Goal: Transaction & Acquisition: Download file/media

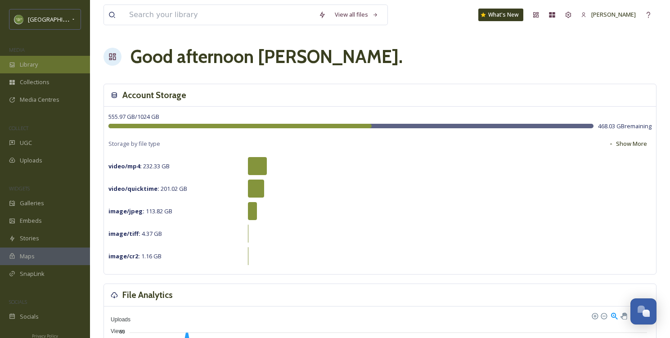
click at [48, 63] on div "Library" at bounding box center [45, 65] width 90 height 18
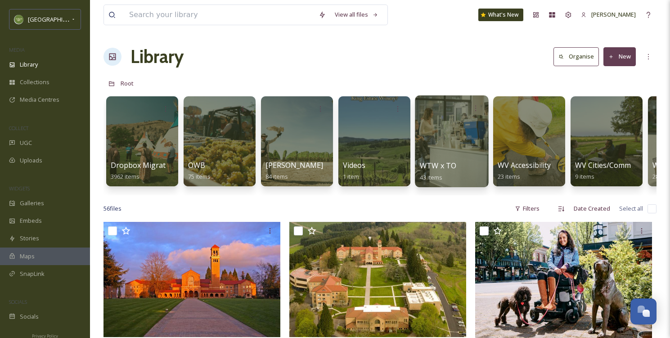
click at [477, 155] on div at bounding box center [451, 141] width 73 height 92
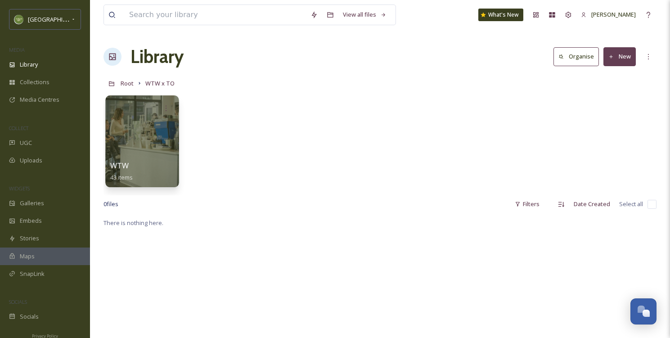
click at [156, 142] on div at bounding box center [141, 141] width 73 height 92
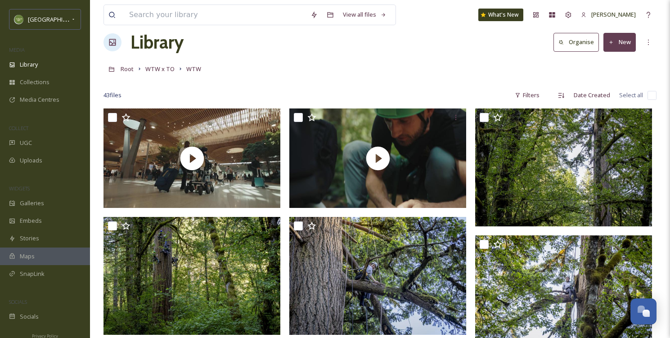
scroll to position [5, 0]
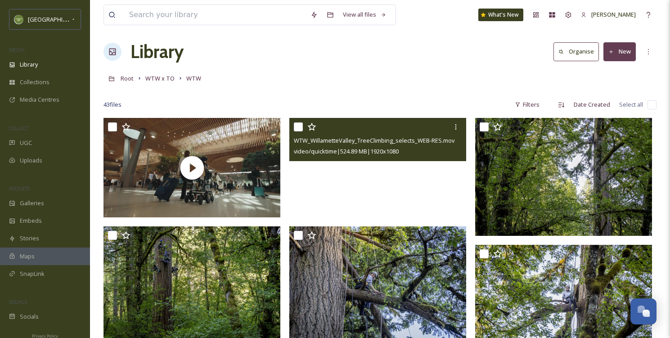
click at [378, 174] on video "WTW_WillametteValley_TreeClimbing_selects_WEB-RES.mov" at bounding box center [377, 167] width 177 height 99
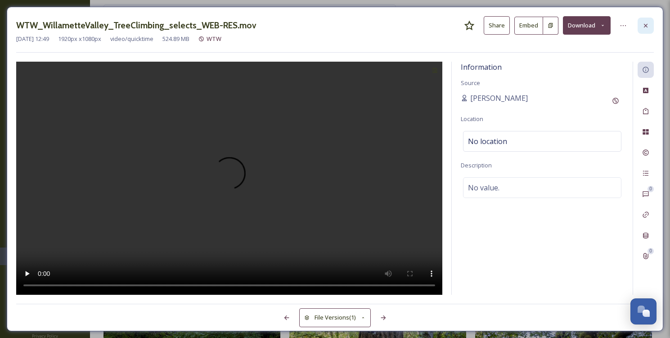
click at [648, 29] on icon at bounding box center [645, 25] width 7 height 7
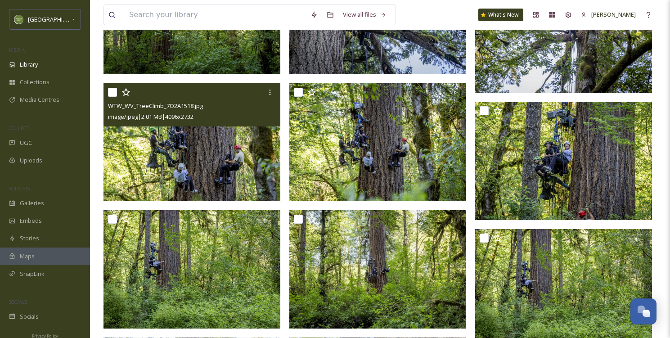
scroll to position [278, 0]
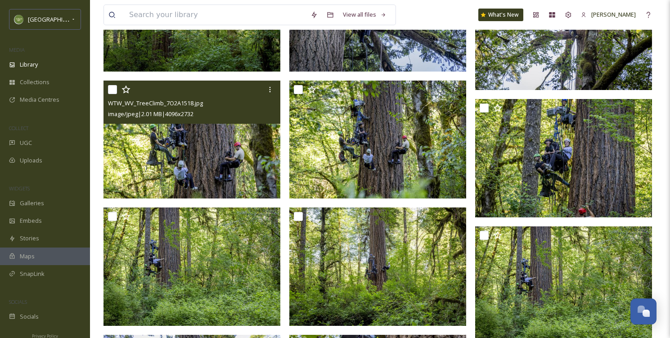
click at [224, 148] on img at bounding box center [191, 140] width 177 height 118
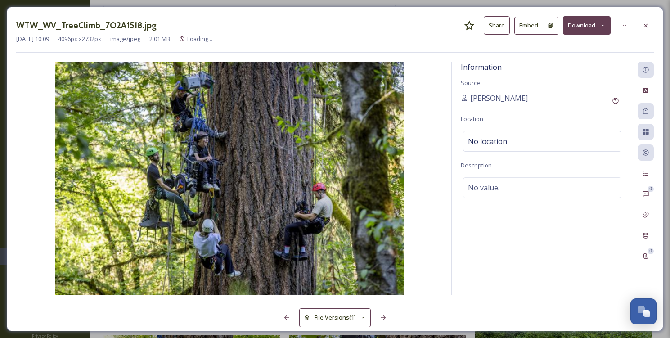
click at [224, 148] on img at bounding box center [229, 178] width 426 height 233
click at [589, 21] on button "Download" at bounding box center [587, 25] width 48 height 18
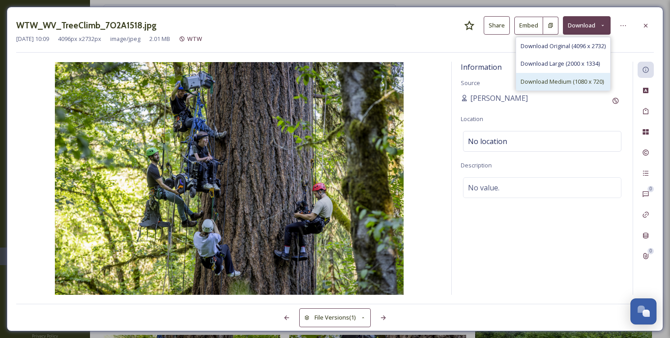
click at [554, 82] on span "Download Medium (1080 x 720)" at bounding box center [562, 81] width 83 height 9
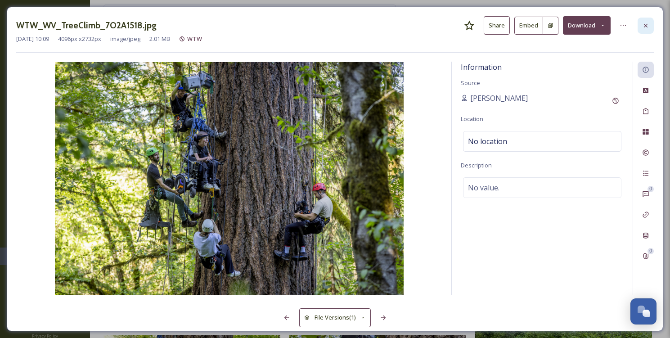
click at [644, 19] on div at bounding box center [646, 26] width 16 height 16
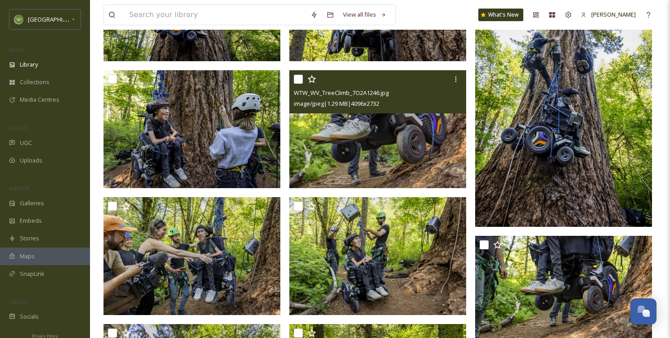
scroll to position [670, 0]
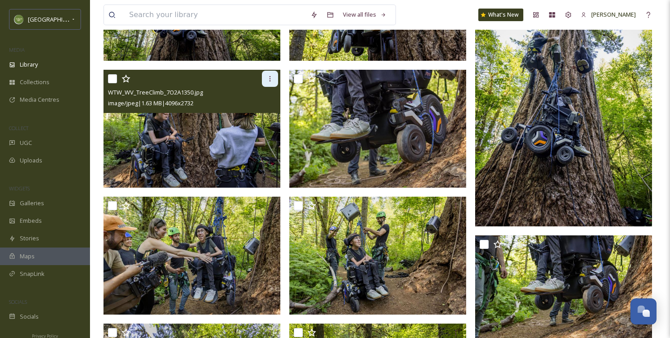
click at [269, 77] on icon at bounding box center [269, 78] width 7 height 7
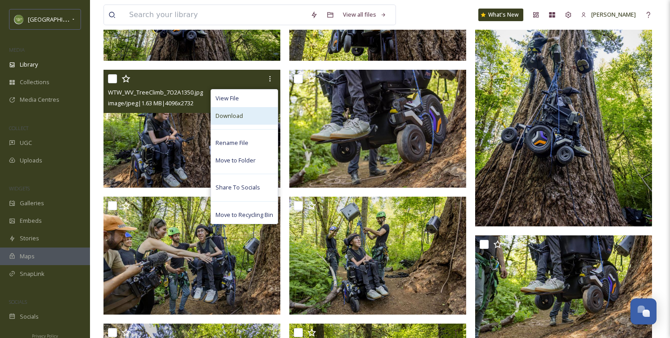
click at [239, 119] on span "Download" at bounding box center [229, 116] width 27 height 9
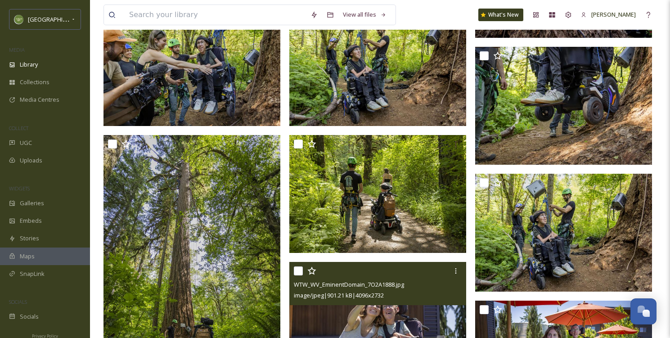
scroll to position [854, 0]
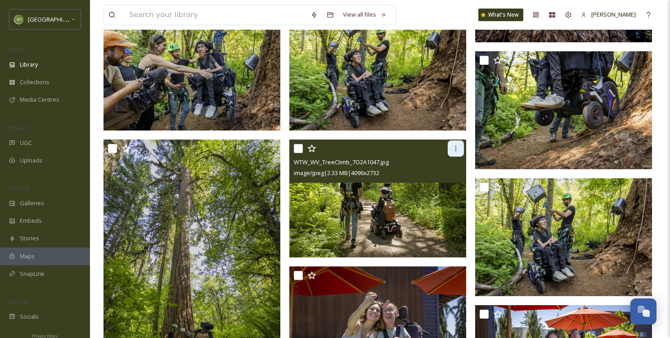
click at [459, 151] on icon at bounding box center [455, 148] width 7 height 7
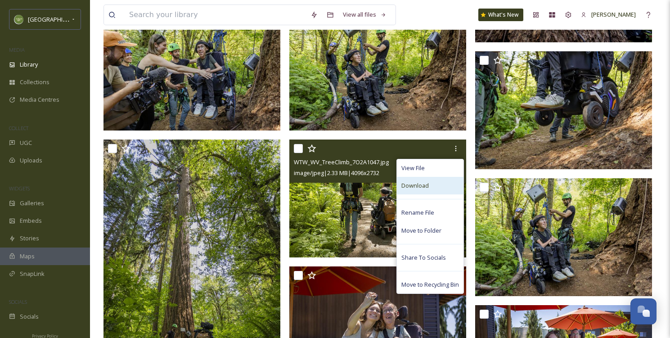
click at [440, 188] on div "Download" at bounding box center [430, 186] width 67 height 18
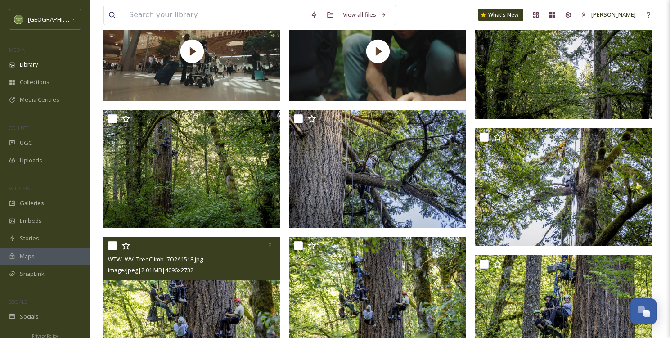
scroll to position [0, 0]
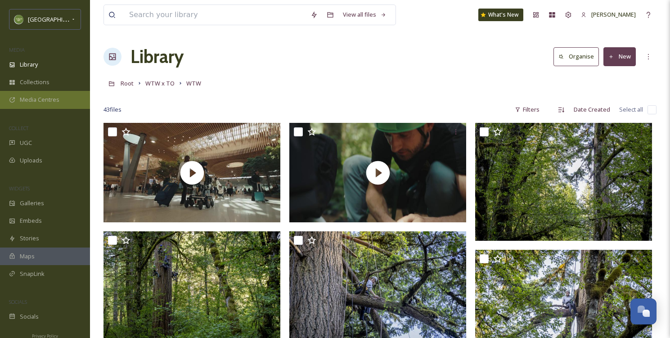
click at [36, 94] on div "Media Centres" at bounding box center [45, 100] width 90 height 18
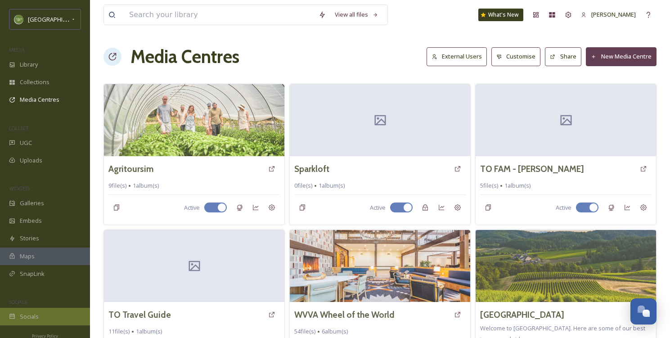
click at [38, 312] on span "Socials" at bounding box center [29, 316] width 19 height 9
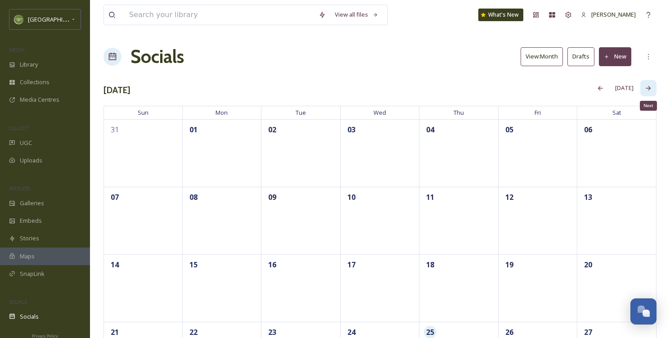
click at [648, 87] on icon at bounding box center [648, 88] width 7 height 7
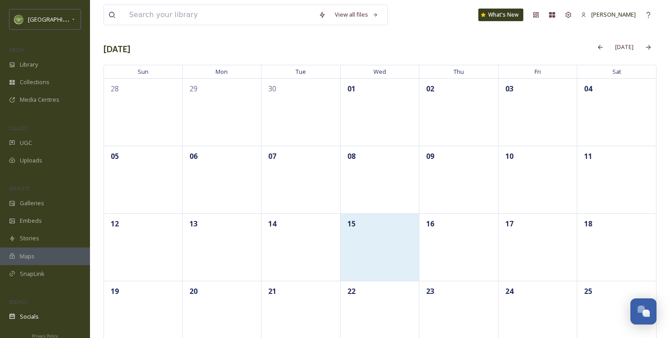
scroll to position [57, 0]
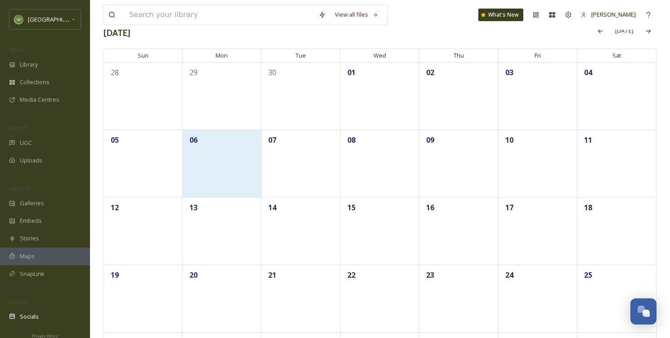
click at [239, 153] on div "06" at bounding box center [222, 163] width 79 height 67
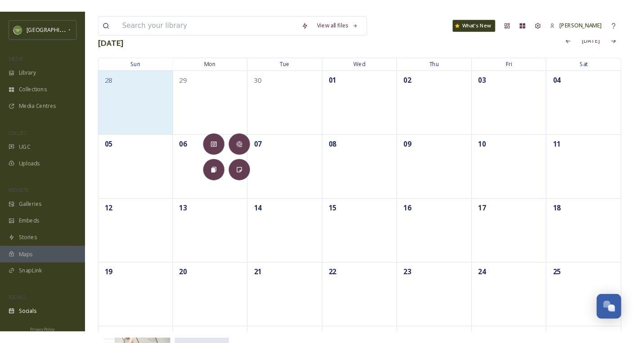
scroll to position [0, 0]
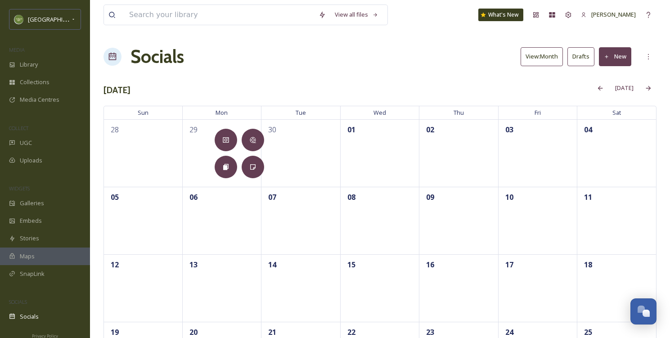
click at [203, 40] on div "View all files What's New Melissa Sanchez Socials View: Month Drafts New Octobe…" at bounding box center [380, 233] width 580 height 466
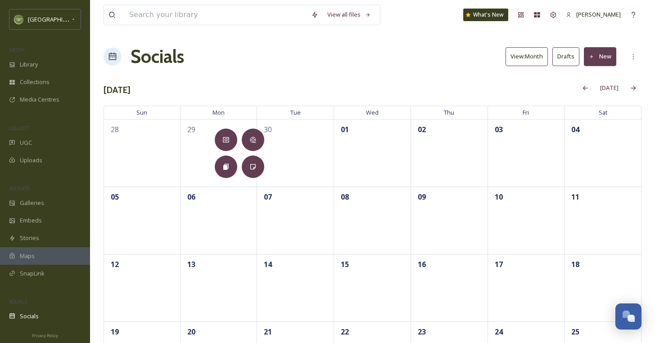
click at [290, 81] on div "[DATE]" at bounding box center [385, 88] width 511 height 18
click at [426, 84] on div "[DATE]" at bounding box center [385, 88] width 511 height 18
